Goal: Task Accomplishment & Management: Complete application form

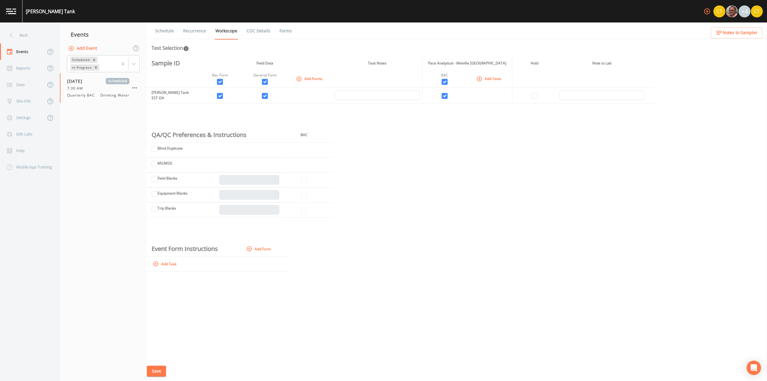
click at [252, 29] on link "COC Details" at bounding box center [258, 30] width 25 height 17
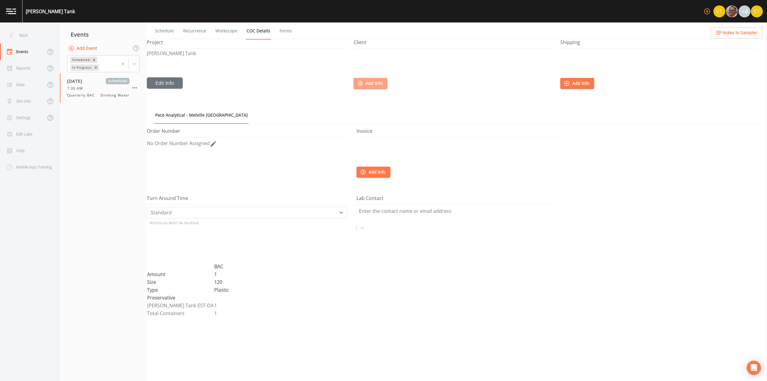
click at [365, 86] on button "Add Info" at bounding box center [370, 83] width 34 height 11
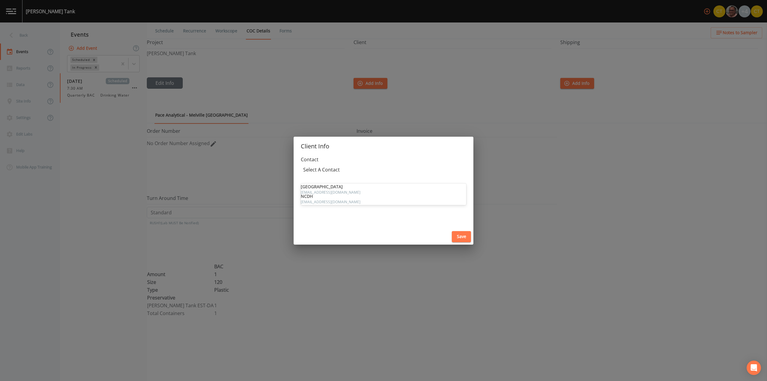
click at [364, 173] on div at bounding box center [383, 176] width 161 height 7
click at [365, 141] on h2 "Client Info" at bounding box center [383, 146] width 180 height 19
click at [407, 119] on div "Client Info Contact Select A Contact Save" at bounding box center [383, 190] width 767 height 381
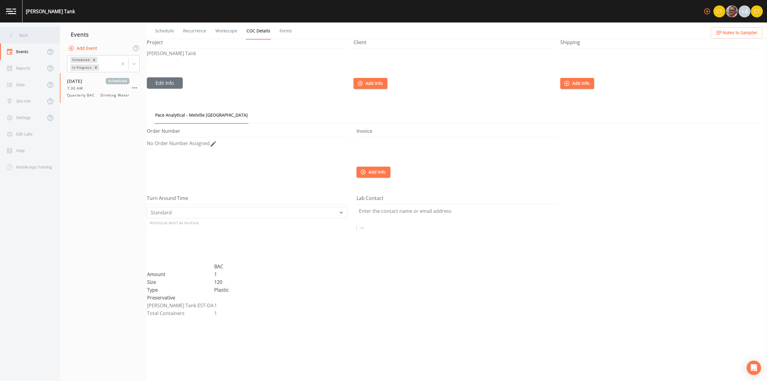
click at [21, 37] on div "Back" at bounding box center [27, 35] width 54 height 16
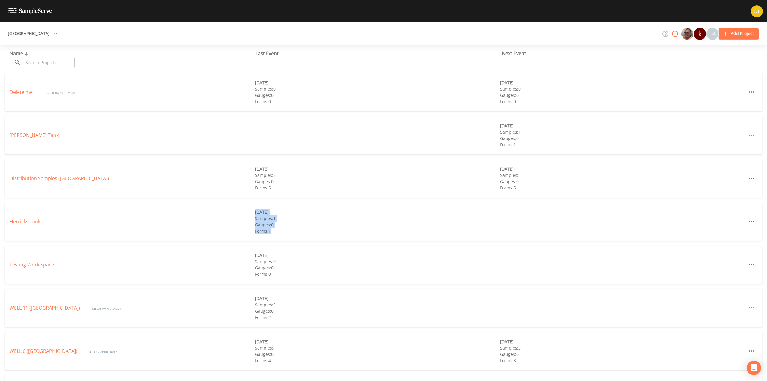
drag, startPoint x: 255, startPoint y: 213, endPoint x: 272, endPoint y: 230, distance: 24.4
click at [272, 230] on div "[DATE] Samples: 1 Gauges: 0 Forms: 1" at bounding box center [377, 221] width 245 height 25
click at [270, 231] on div "Forms: 1" at bounding box center [377, 231] width 245 height 6
drag, startPoint x: 270, startPoint y: 231, endPoint x: 255, endPoint y: 213, distance: 24.0
click at [255, 213] on div "[DATE] Samples: 1 Gauges: 0 Forms: 1" at bounding box center [377, 221] width 245 height 25
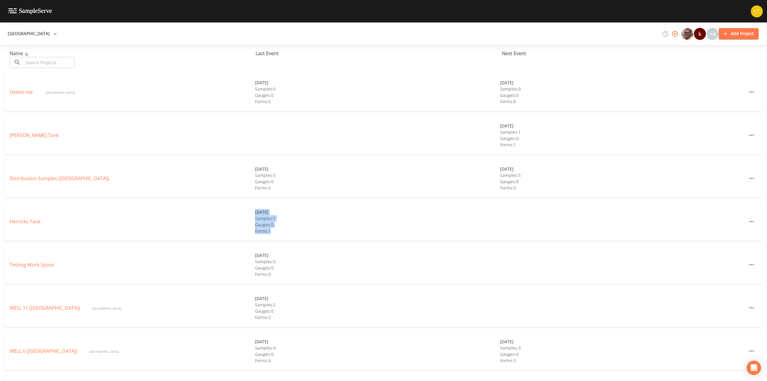
click at [257, 214] on div "[DATE]" at bounding box center [377, 212] width 245 height 6
drag, startPoint x: 255, startPoint y: 214, endPoint x: 274, endPoint y: 230, distance: 25.1
click at [274, 230] on div "[DATE] Samples: 1 Gauges: 0 Forms: 1" at bounding box center [377, 221] width 245 height 25
click at [272, 234] on div "Forms: 1" at bounding box center [377, 231] width 245 height 6
drag, startPoint x: 272, startPoint y: 232, endPoint x: 253, endPoint y: 213, distance: 26.9
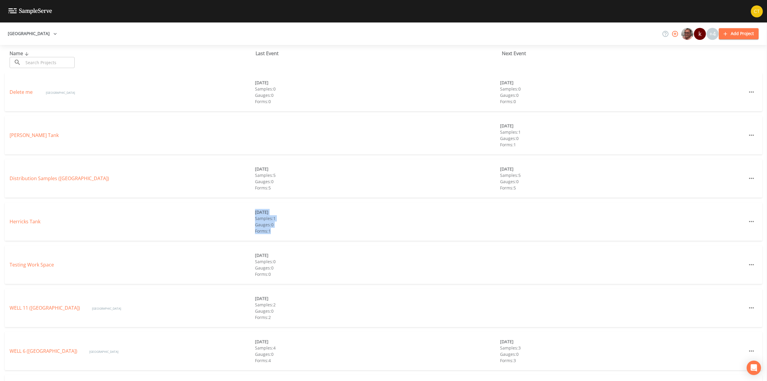
click at [253, 213] on div "Herricks Tank [DATE] Samples: 1 Gauges: 0 Forms: 1" at bounding box center [383, 221] width 757 height 38
click at [256, 214] on div "[DATE]" at bounding box center [377, 212] width 245 height 6
drag, startPoint x: 254, startPoint y: 210, endPoint x: 271, endPoint y: 229, distance: 25.3
click at [271, 229] on div "[DATE] Samples: 1 Gauges: 0 Forms: 1" at bounding box center [377, 221] width 245 height 25
click at [271, 230] on div "Forms: 1" at bounding box center [377, 231] width 245 height 6
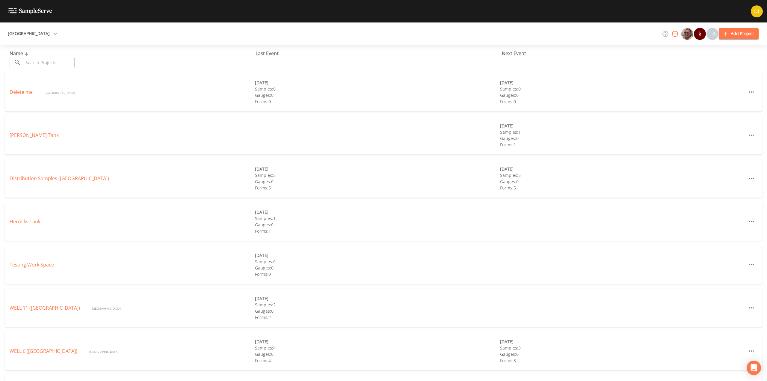
drag, startPoint x: 272, startPoint y: 102, endPoint x: 252, endPoint y: 89, distance: 23.9
click at [252, 89] on div "[GEOGRAPHIC_DATA] [DATE] Samples: 0 Gauges: 0 Forms: 0 [DATE] Samples: 0 Gauges…" at bounding box center [383, 92] width 757 height 38
click at [261, 96] on div "Gauges: 0" at bounding box center [377, 95] width 245 height 6
drag, startPoint x: 271, startPoint y: 187, endPoint x: 255, endPoint y: 168, distance: 25.1
click at [255, 168] on div "[DATE] Samples: 5 Gauges: 0 Forms: 5" at bounding box center [377, 178] width 245 height 25
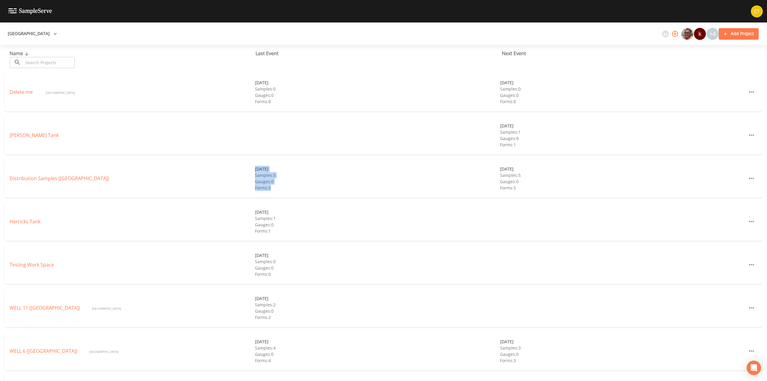
click at [273, 187] on div "Forms: 5" at bounding box center [377, 187] width 245 height 6
drag, startPoint x: 273, startPoint y: 188, endPoint x: 254, endPoint y: 169, distance: 27.3
click at [254, 169] on div "Distribution Samples ([GEOGRAPHIC_DATA]) [DATE] Samples: 5 Gauges: 0 Forms: 5 […" at bounding box center [383, 178] width 757 height 38
click at [275, 189] on div "Forms: 5" at bounding box center [377, 187] width 245 height 6
drag, startPoint x: 276, startPoint y: 188, endPoint x: 252, endPoint y: 170, distance: 29.8
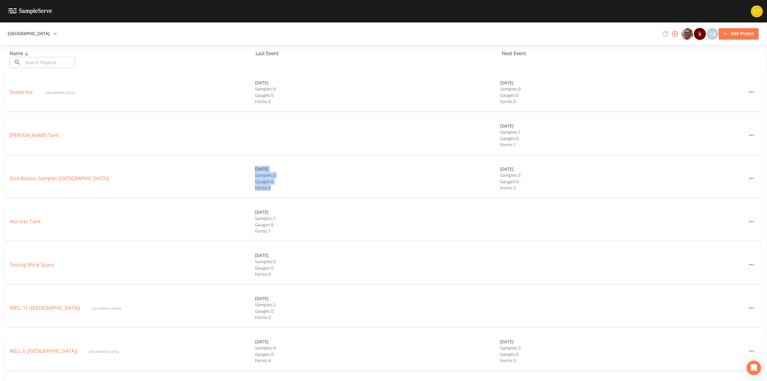
click at [252, 170] on div "Distribution Samples ([GEOGRAPHIC_DATA]) [DATE] Samples: 5 Gauges: 0 Forms: 5 […" at bounding box center [383, 178] width 757 height 38
click at [272, 191] on div "Distribution Samples ([GEOGRAPHIC_DATA]) [DATE] Samples: 5 Gauges: 0 Forms: 5 […" at bounding box center [383, 178] width 757 height 38
